Goal: Information Seeking & Learning: Learn about a topic

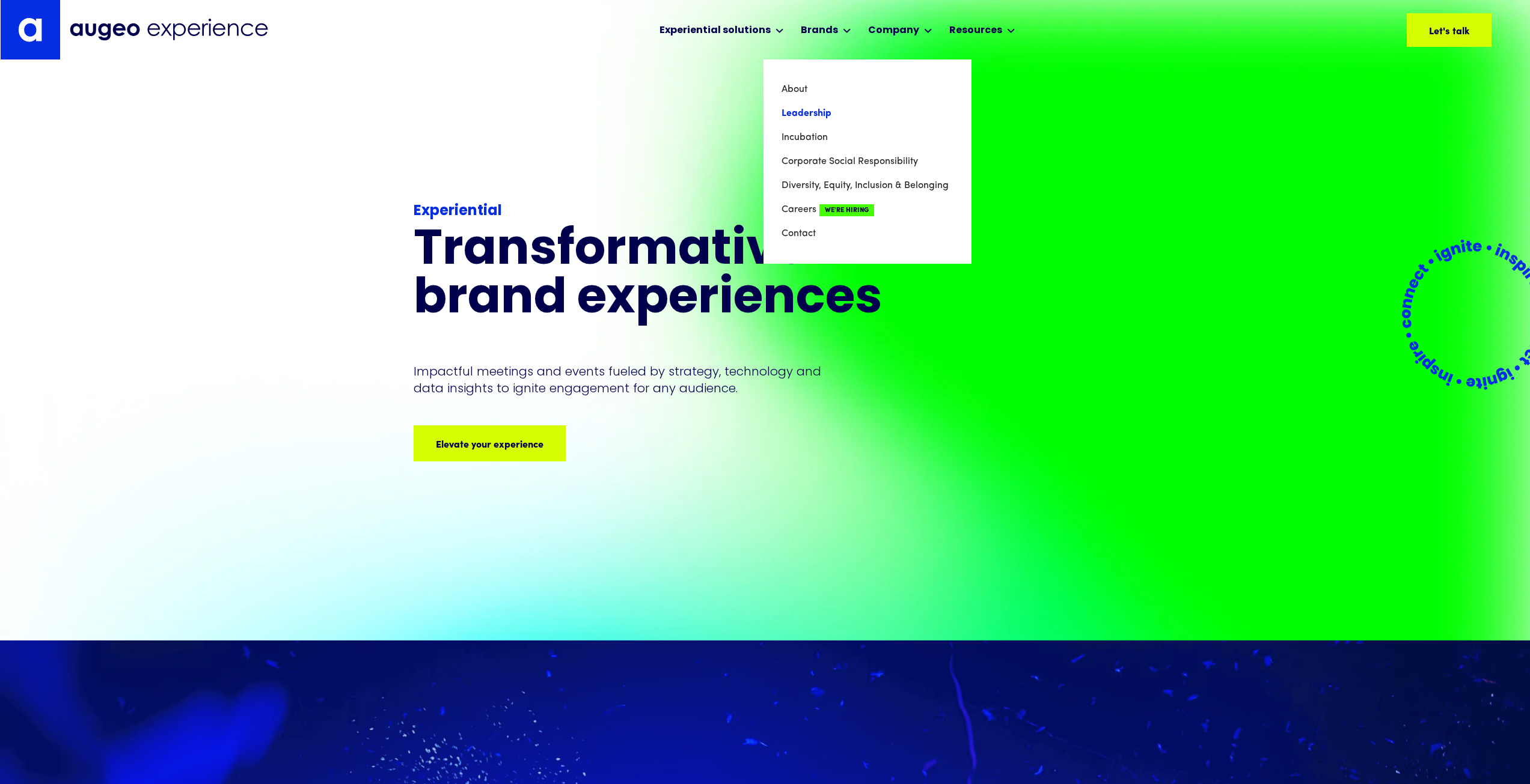
click at [811, 121] on link "Leadership" at bounding box center [867, 114] width 172 height 24
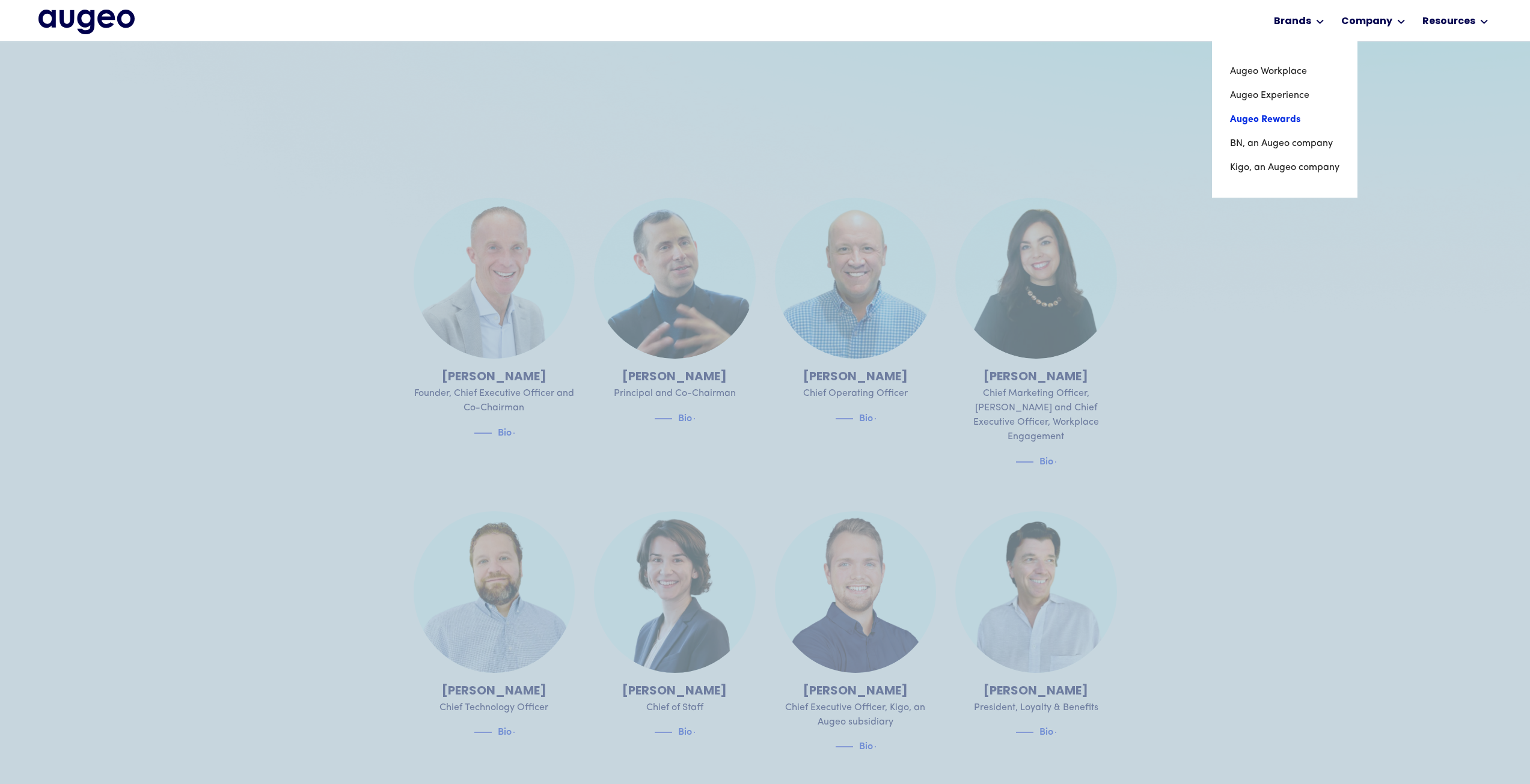
scroll to position [424, 0]
click at [1309, 169] on link "Kigo, an Augeo company" at bounding box center [1283, 167] width 111 height 24
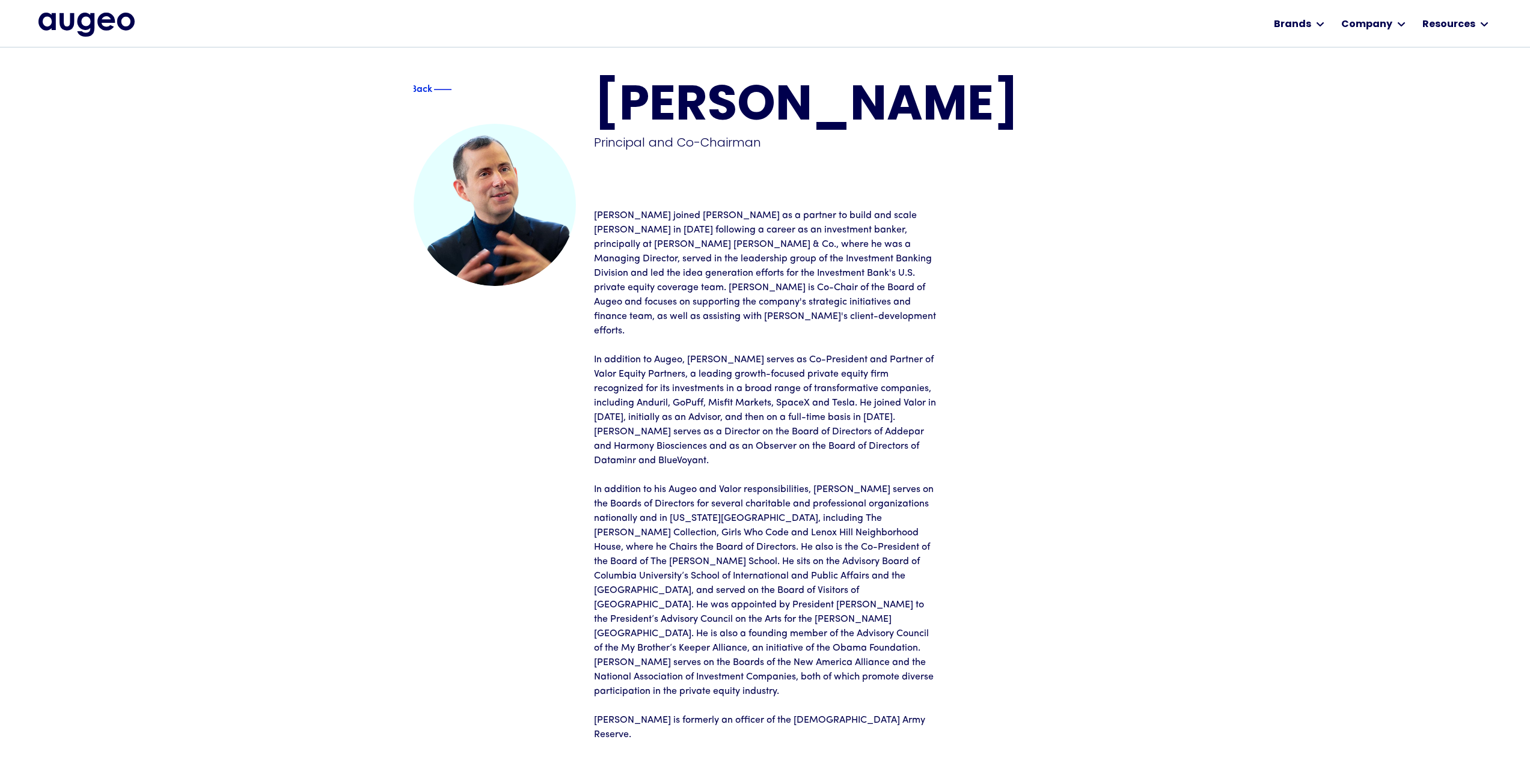
click at [731, 105] on h1 "[PERSON_NAME]" at bounding box center [855, 106] width 523 height 48
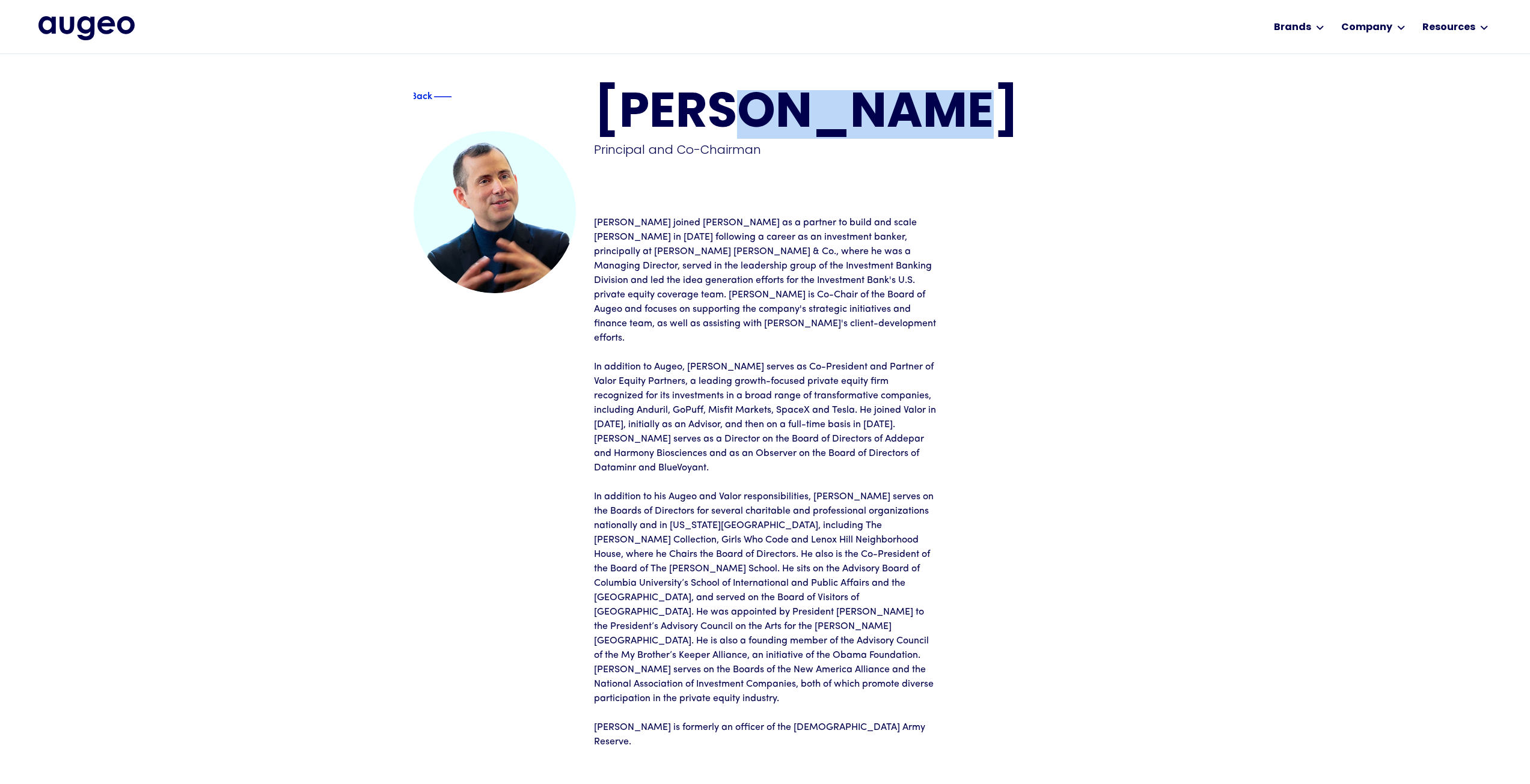
click at [731, 106] on h1 "Juan Sabater" at bounding box center [855, 114] width 523 height 48
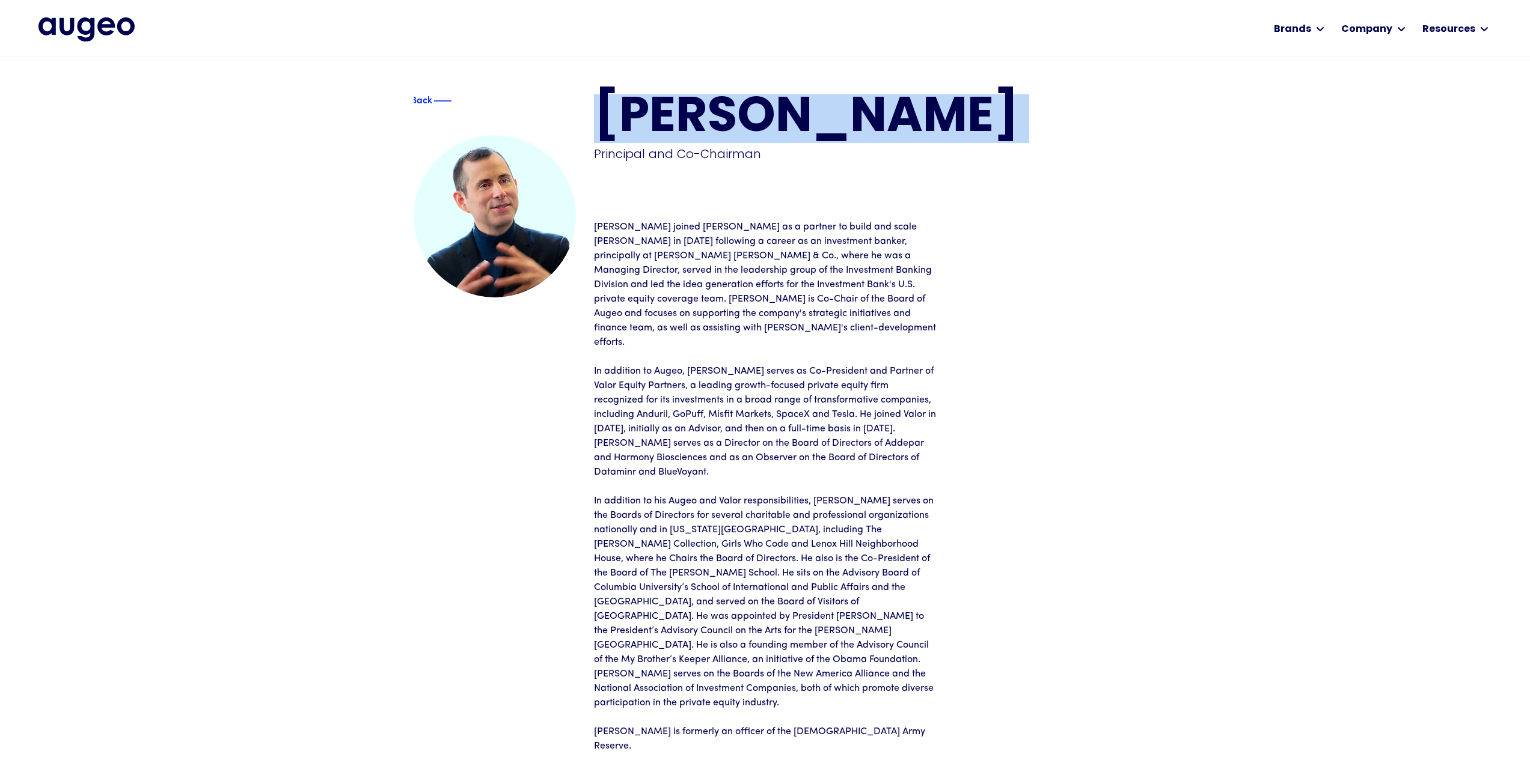
click at [729, 108] on h1 "Juan Sabater" at bounding box center [855, 118] width 523 height 48
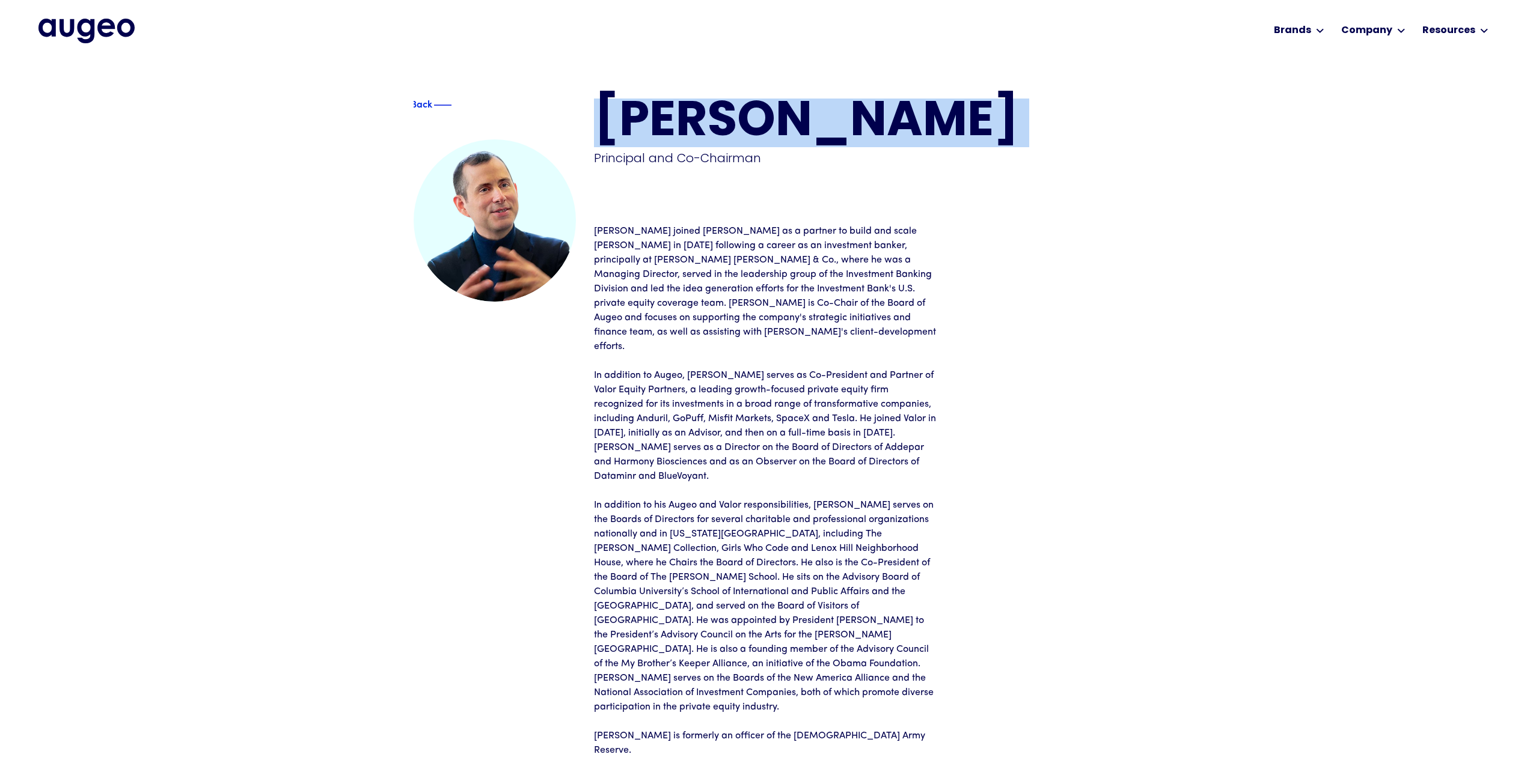
copy h1 "Juan Sabater"
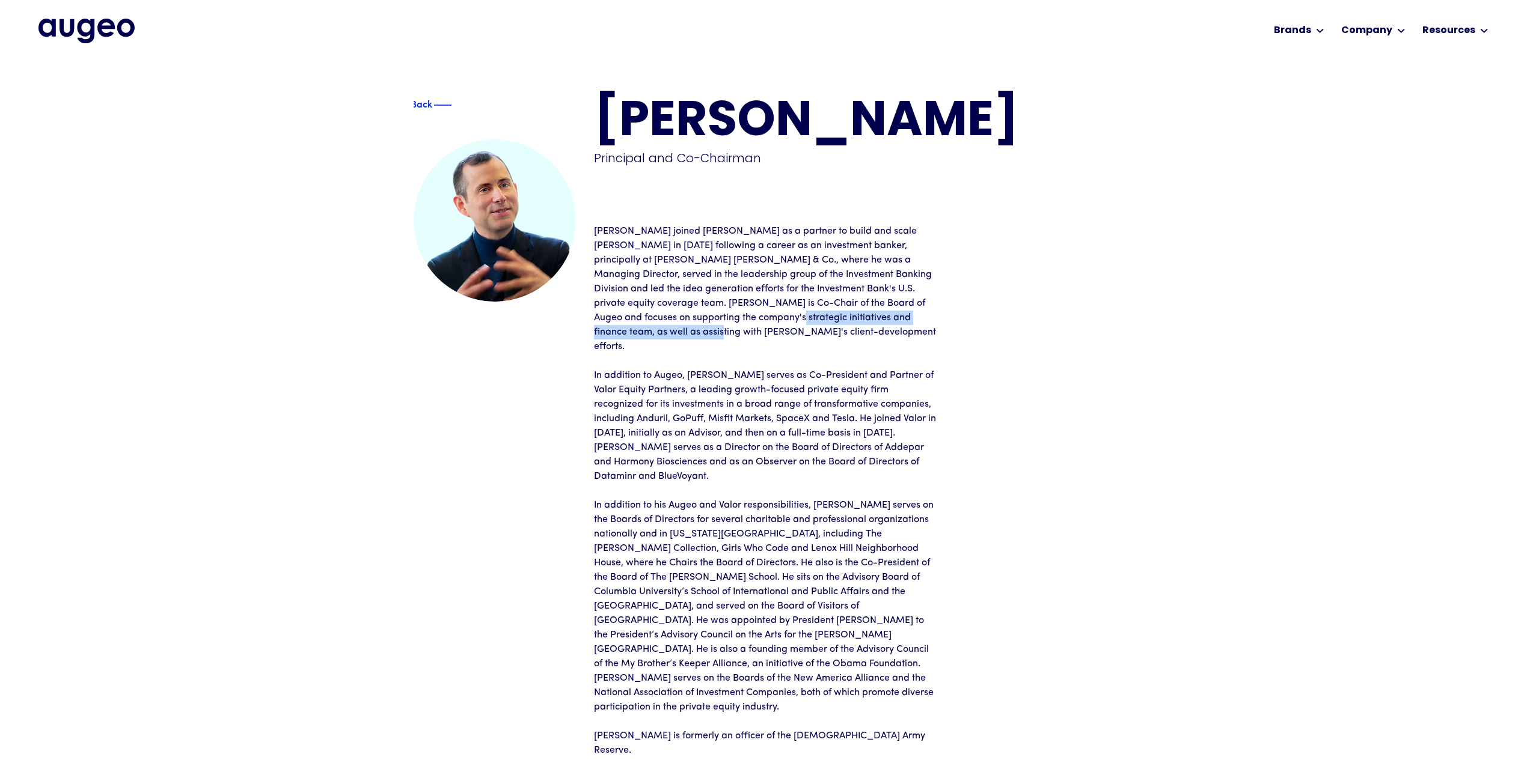
drag, startPoint x: 696, startPoint y: 312, endPoint x: 830, endPoint y: 336, distance: 136.1
click at [828, 336] on p "Juan joined David as a partner to build and scale Augeo in June 2006 following …" at bounding box center [765, 289] width 342 height 129
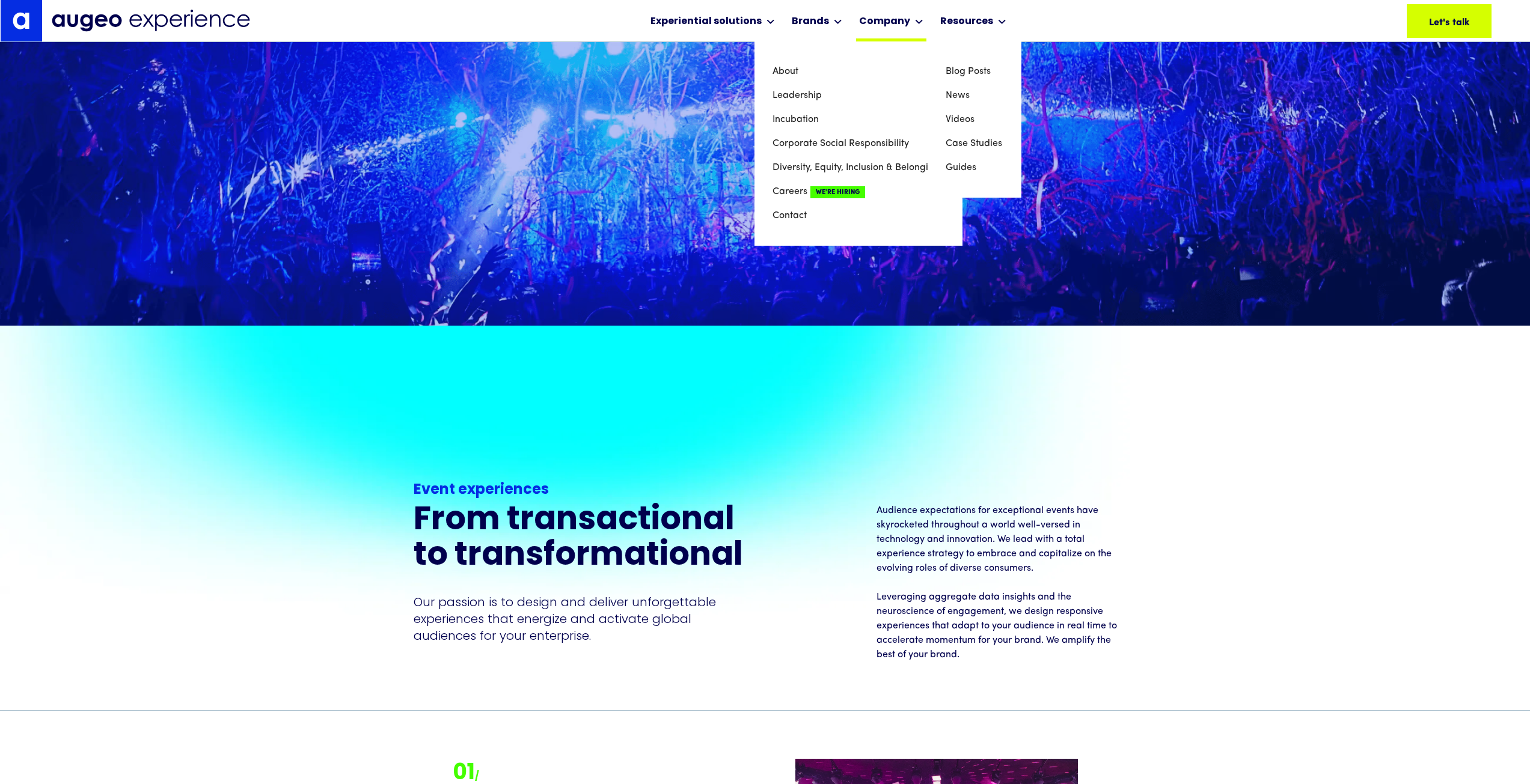
scroll to position [1084, 0]
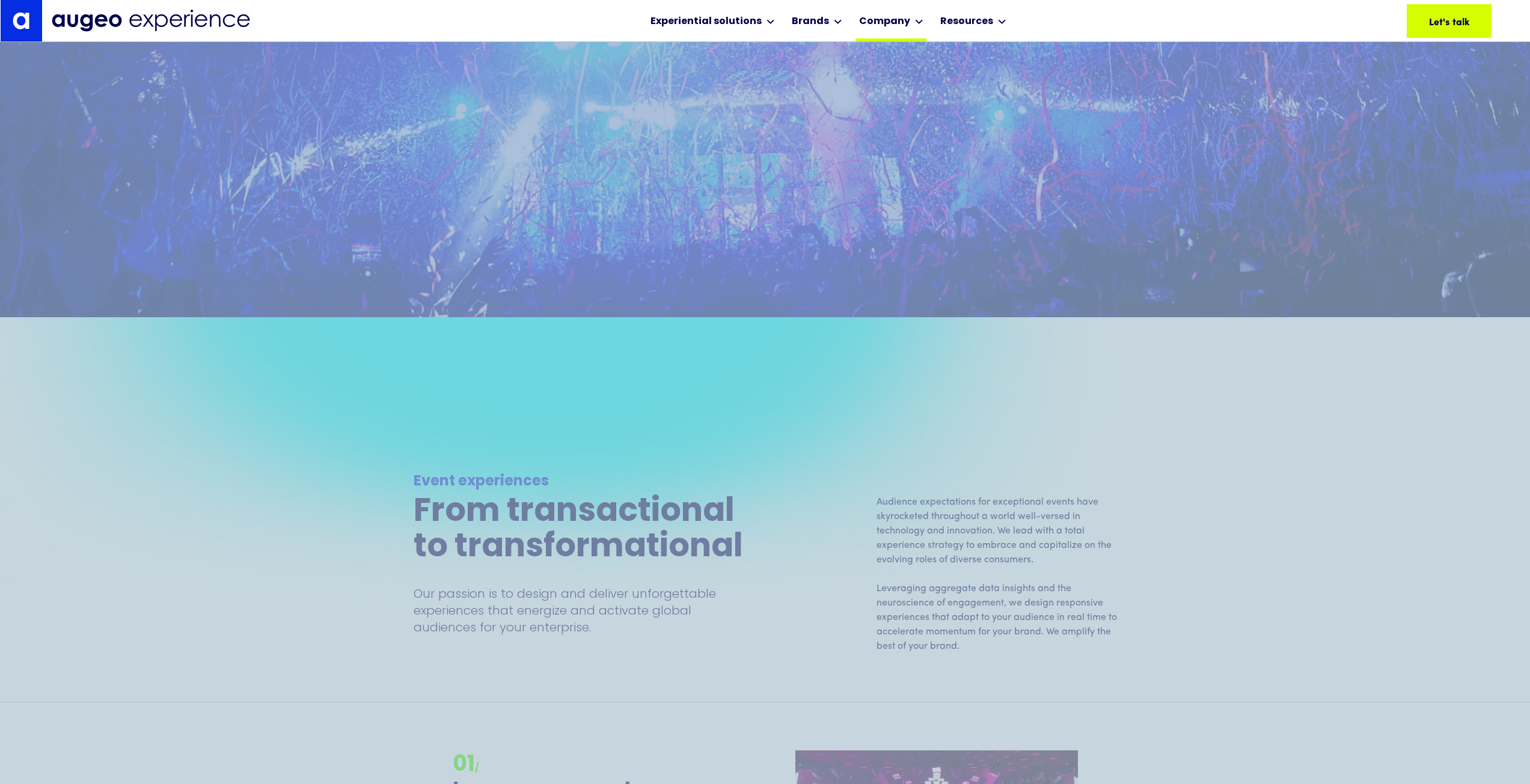
click at [893, 23] on div "Company" at bounding box center [884, 21] width 51 height 14
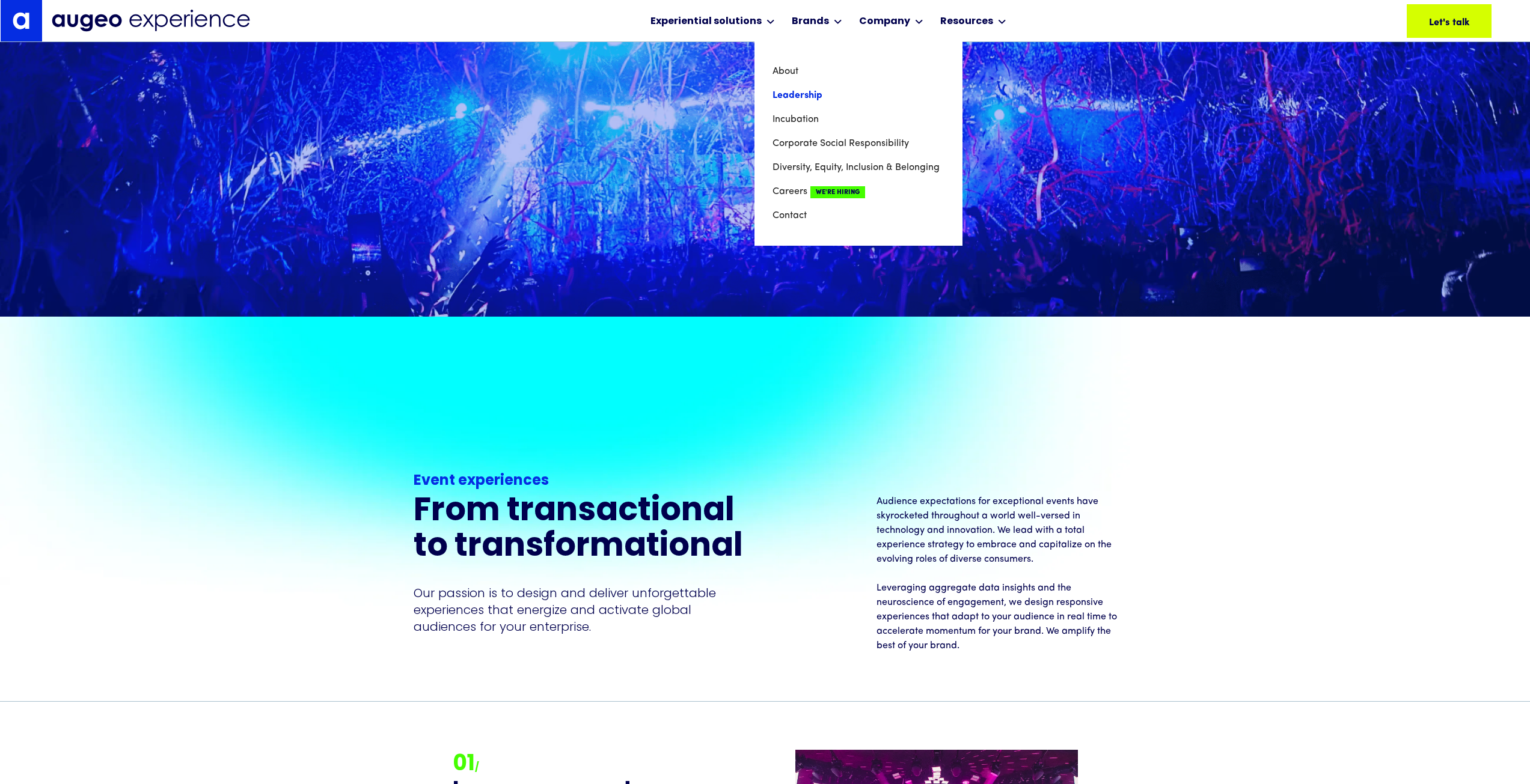
click at [804, 94] on link "Leadership" at bounding box center [858, 95] width 172 height 24
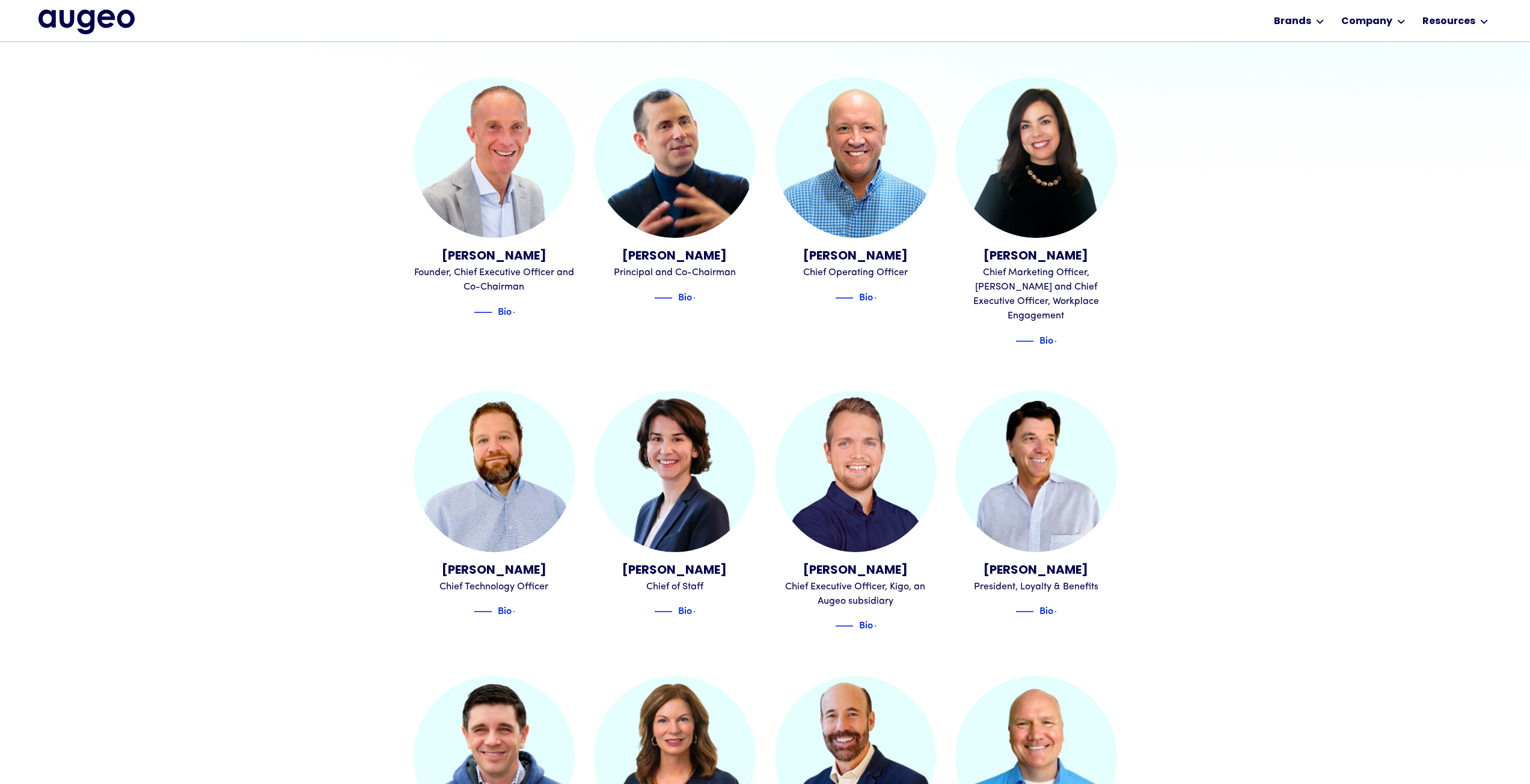
scroll to position [545, 0]
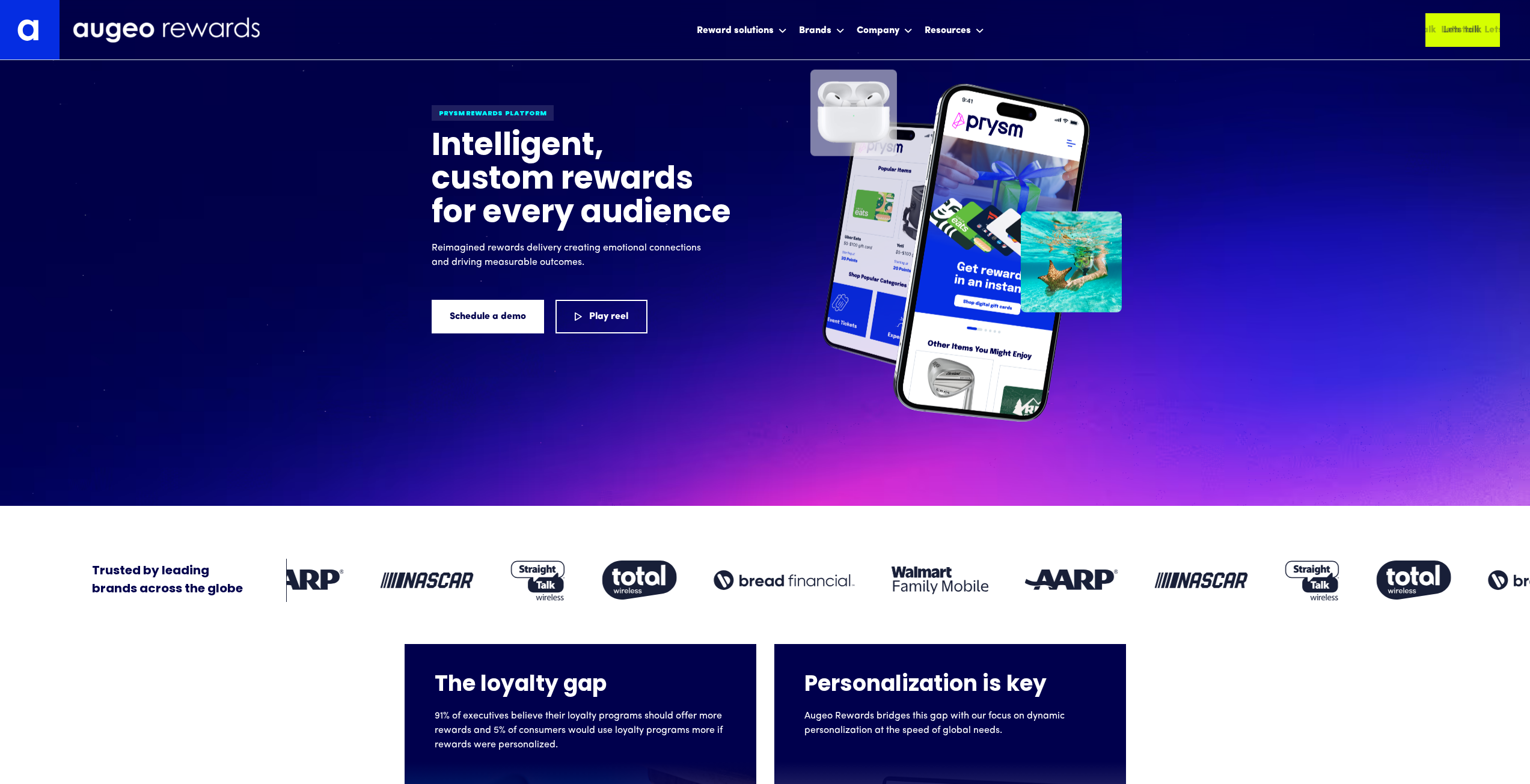
scroll to position [121, 0]
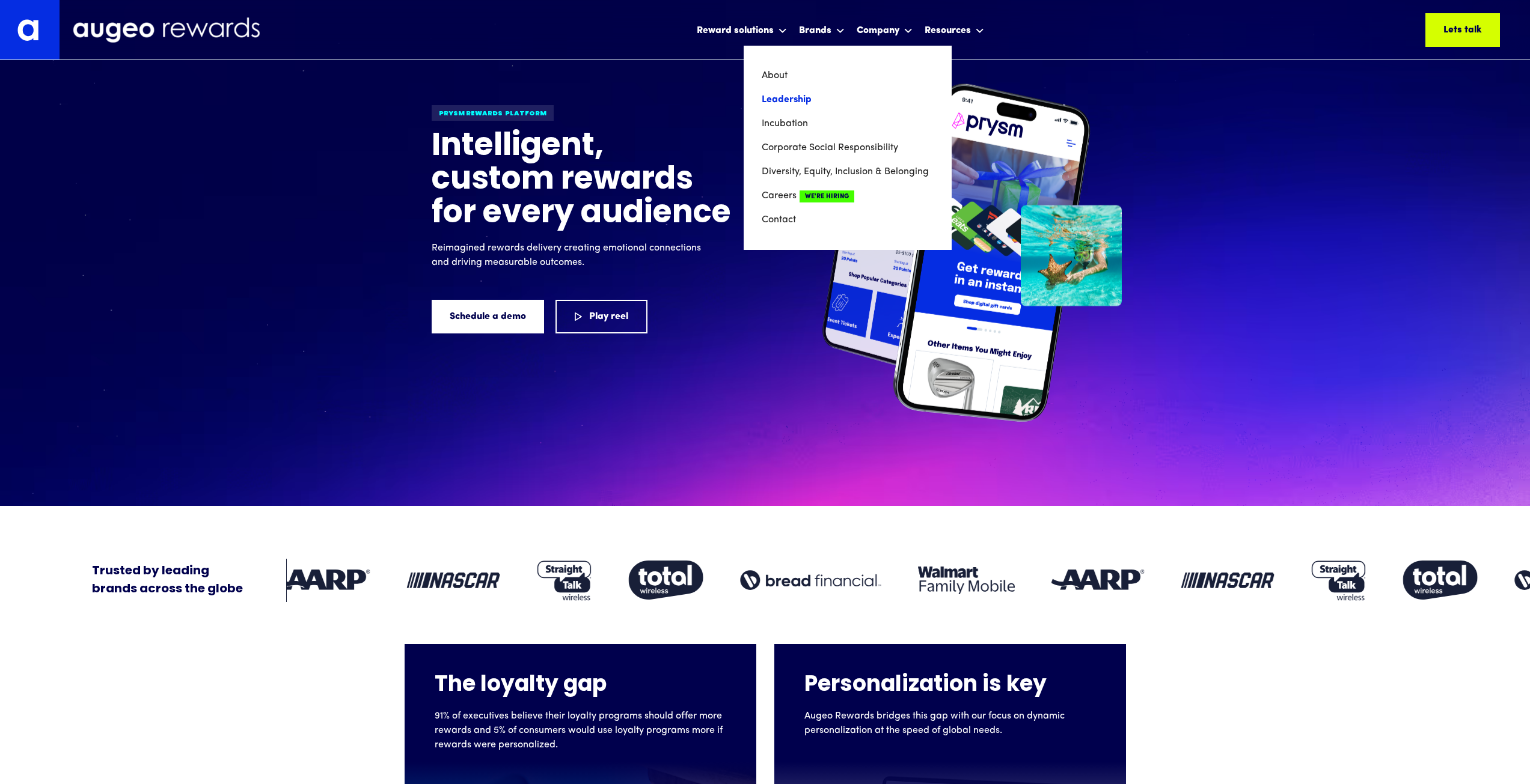
click at [790, 103] on link "Leadership" at bounding box center [848, 100] width 172 height 24
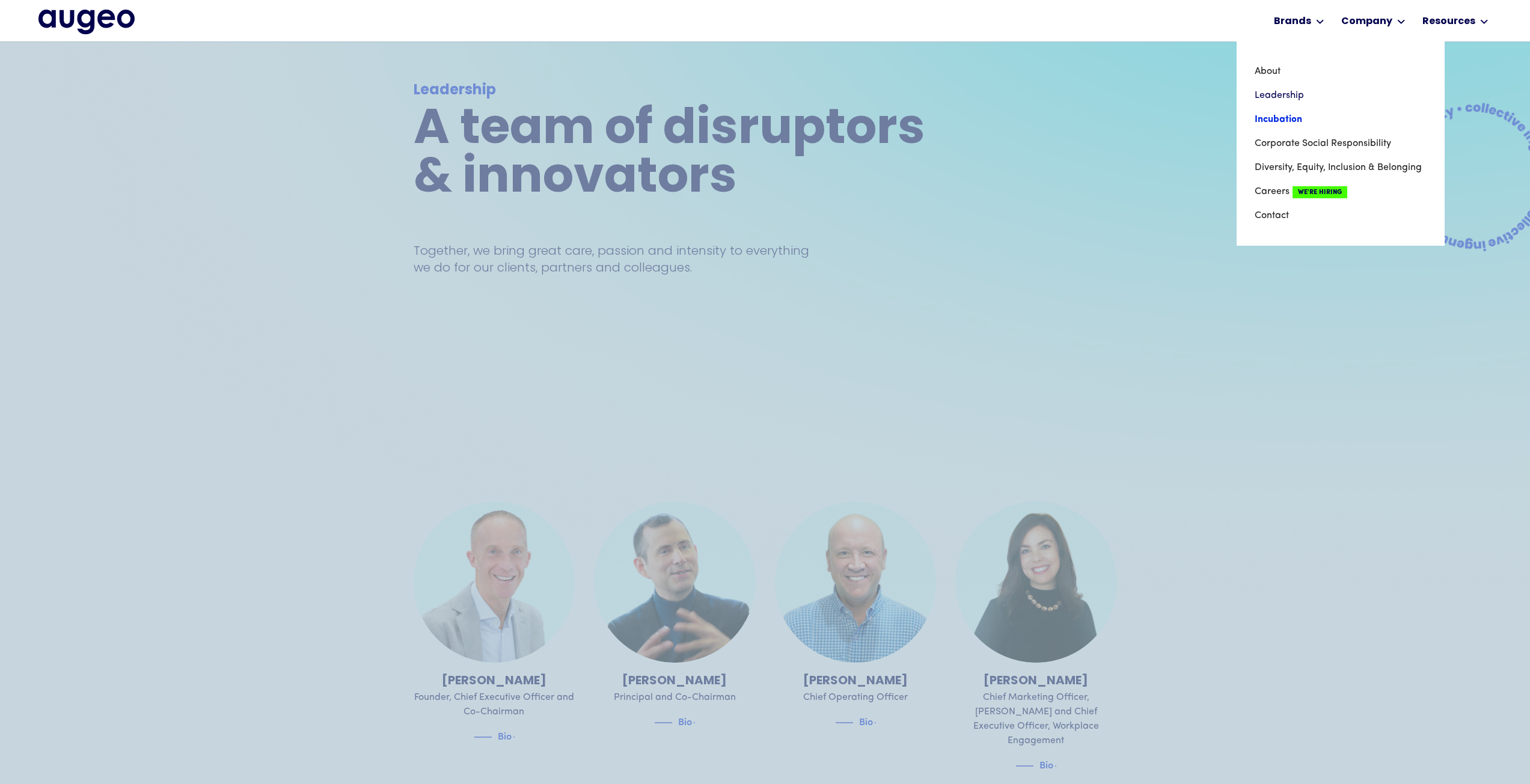
scroll to position [121, 0]
click at [1300, 96] on link "Leadership" at bounding box center [1340, 95] width 172 height 24
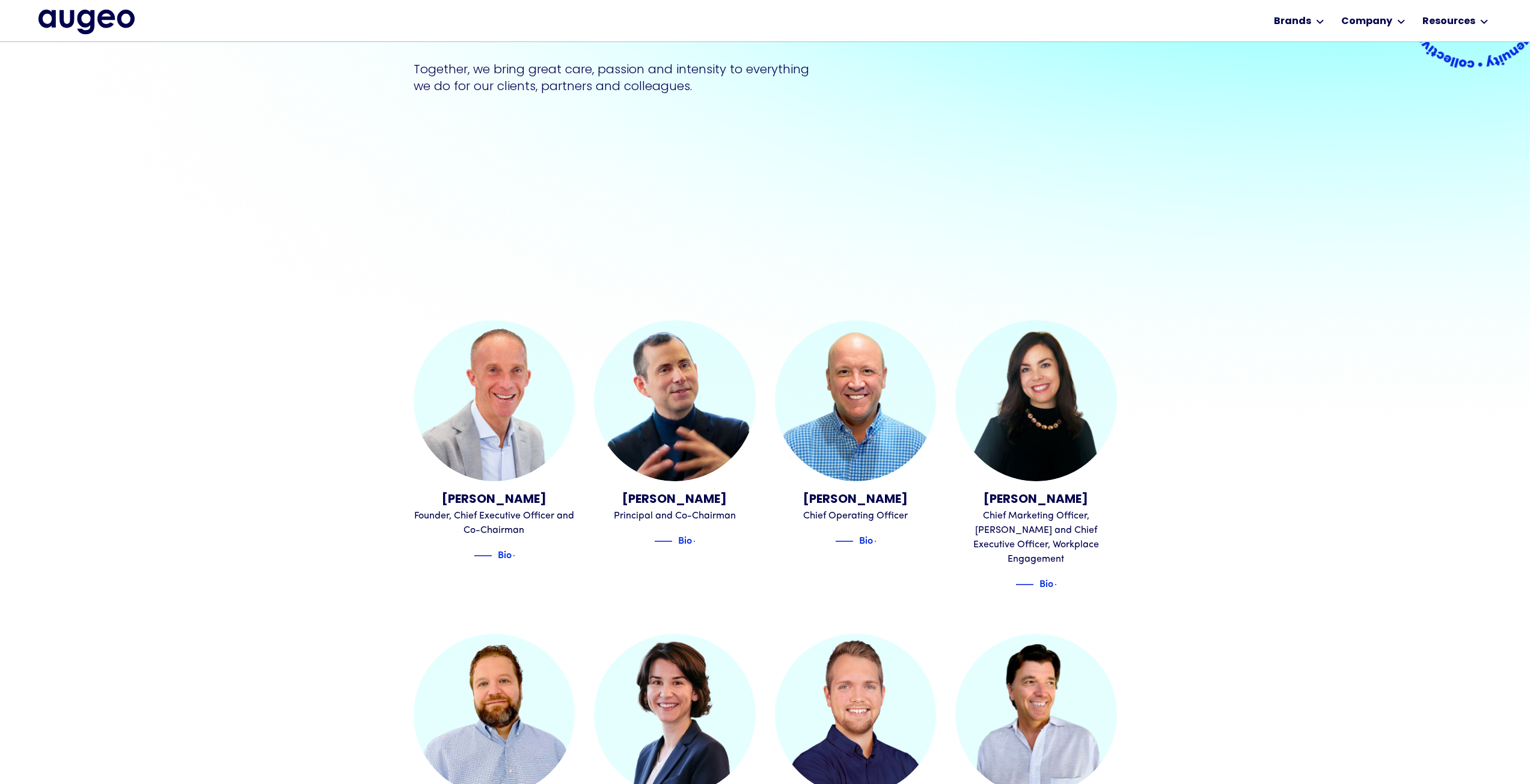
scroll to position [303, 0]
